Goal: Find specific page/section: Find specific page/section

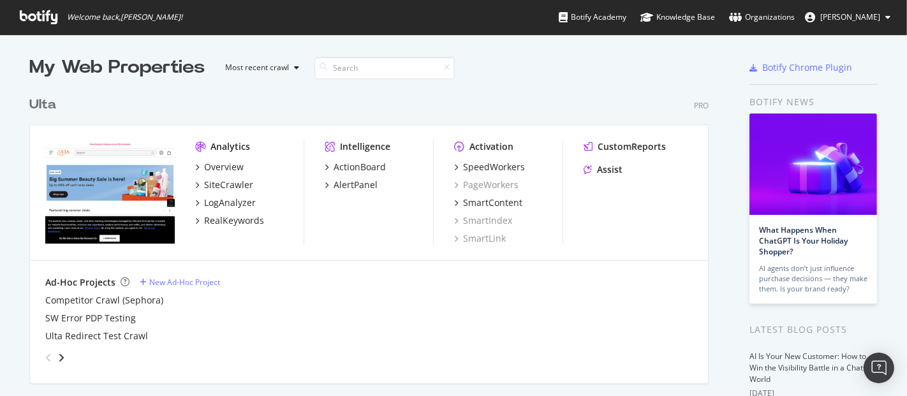
scroll to position [385, 885]
